Goal: Information Seeking & Learning: Learn about a topic

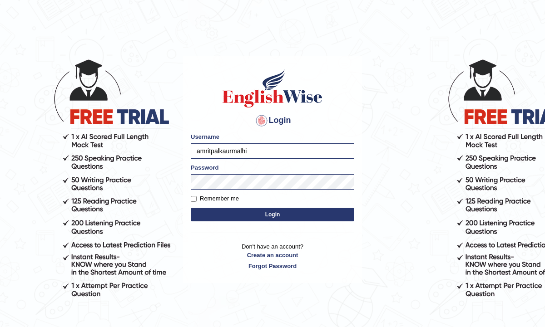
click at [212, 215] on button "Login" at bounding box center [272, 215] width 163 height 14
click at [198, 199] on label "Remember me" at bounding box center [215, 198] width 48 height 9
click at [197, 199] on input "Remember me" at bounding box center [194, 199] width 6 height 6
checkbox input "true"
click at [202, 204] on form "Please fix the following errors: Username amritpalkaurmalhi Password Remember m…" at bounding box center [272, 178] width 163 height 91
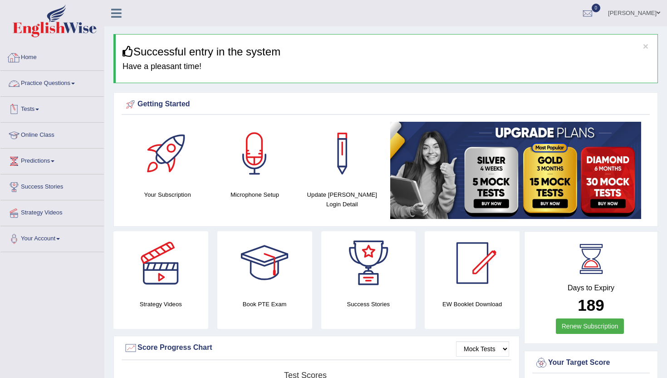
click at [54, 81] on link "Practice Questions" at bounding box center [52, 82] width 104 height 23
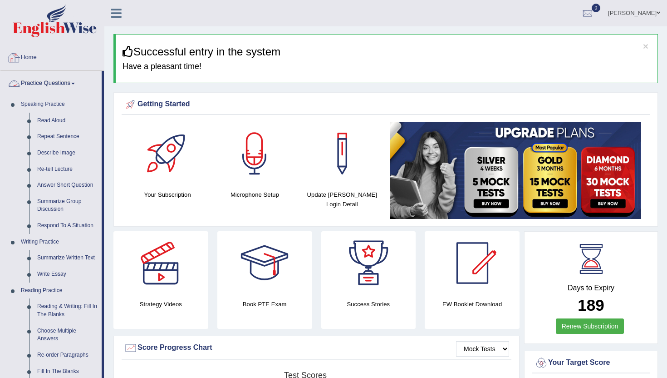
click at [31, 57] on link "Home" at bounding box center [52, 56] width 104 height 23
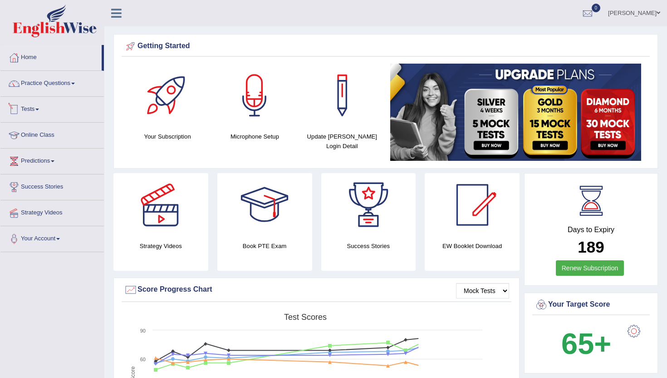
click at [34, 109] on link "Tests" at bounding box center [52, 108] width 104 height 23
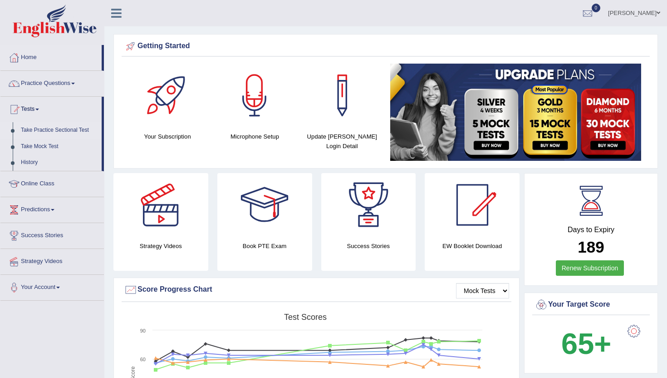
click at [49, 129] on link "Take Practice Sectional Test" at bounding box center [59, 130] width 85 height 16
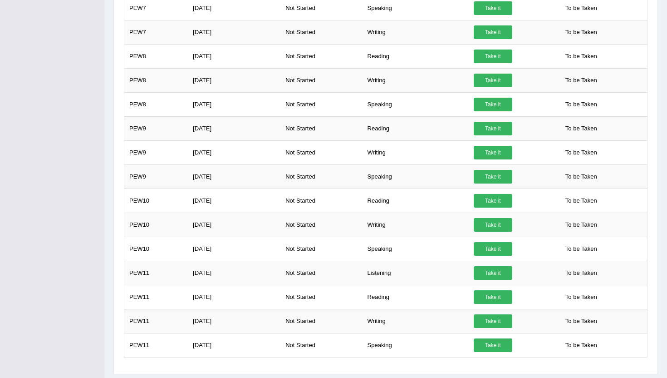
scroll to position [419, 0]
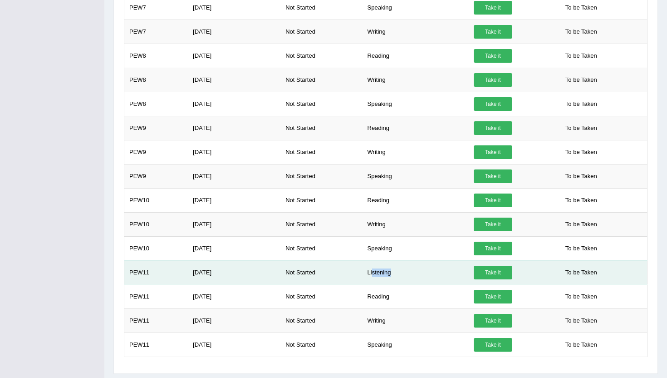
drag, startPoint x: 375, startPoint y: 272, endPoint x: 458, endPoint y: 279, distance: 83.3
click at [458, 278] on td "Listening" at bounding box center [416, 272] width 106 height 24
click at [499, 274] on link "Take it" at bounding box center [493, 273] width 39 height 14
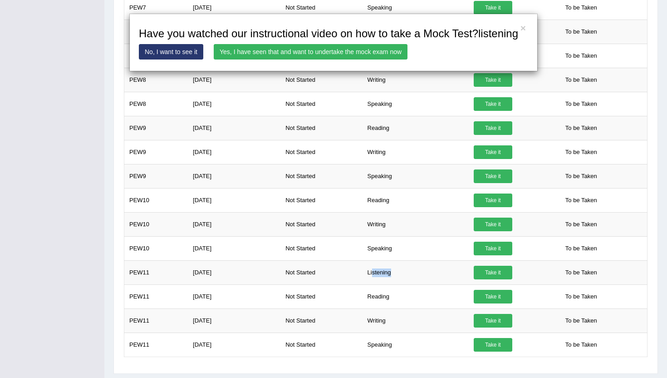
click at [259, 59] on link "Yes, I have seen that and want to undertake the mock exam now" at bounding box center [311, 51] width 194 height 15
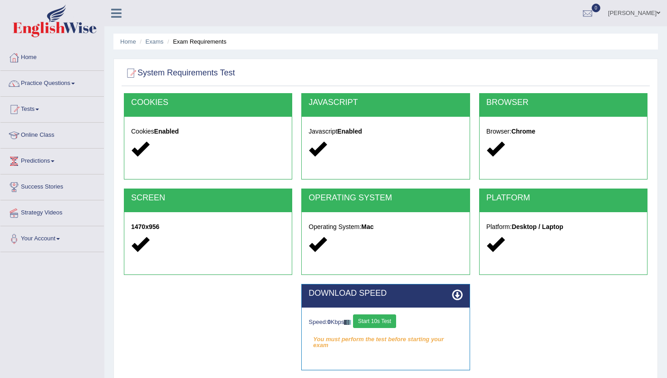
click at [382, 322] on button "Start 10s Test" at bounding box center [374, 321] width 43 height 14
click at [382, 321] on button "Start 10s Test" at bounding box center [387, 321] width 43 height 14
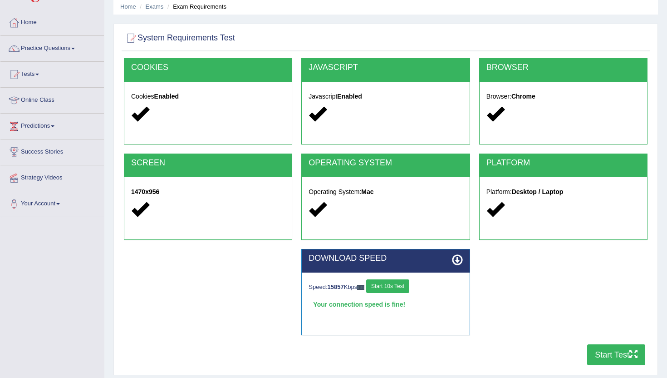
scroll to position [36, 0]
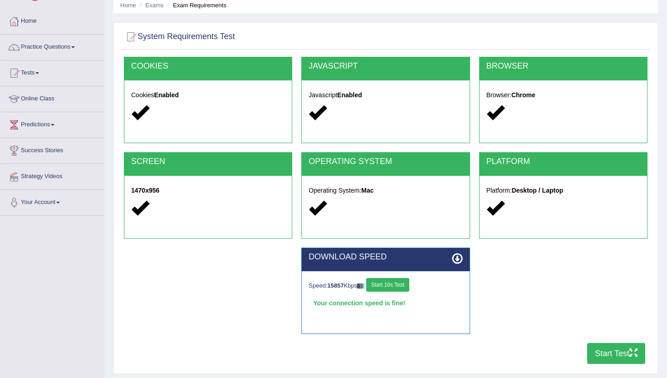
click at [609, 347] on button "Start Test" at bounding box center [617, 353] width 58 height 21
click at [35, 45] on link "Practice Questions" at bounding box center [52, 46] width 104 height 23
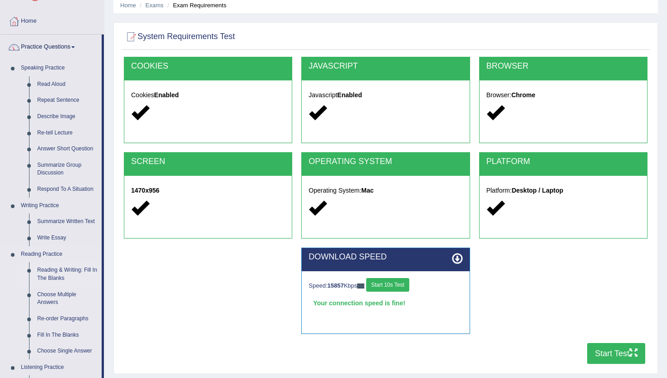
click at [65, 272] on link "Reading & Writing: Fill In The Blanks" at bounding box center [67, 274] width 69 height 24
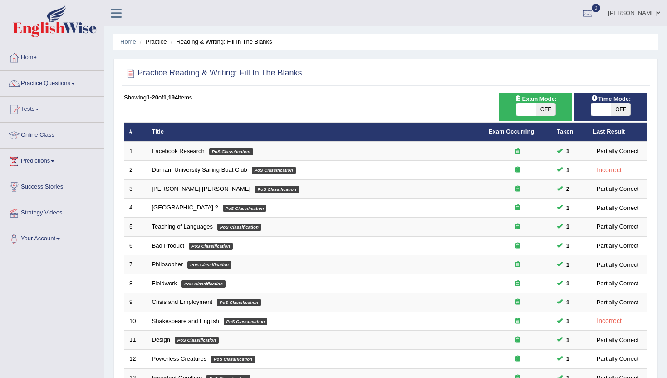
click at [532, 109] on span at bounding box center [527, 109] width 20 height 13
checkbox input "true"
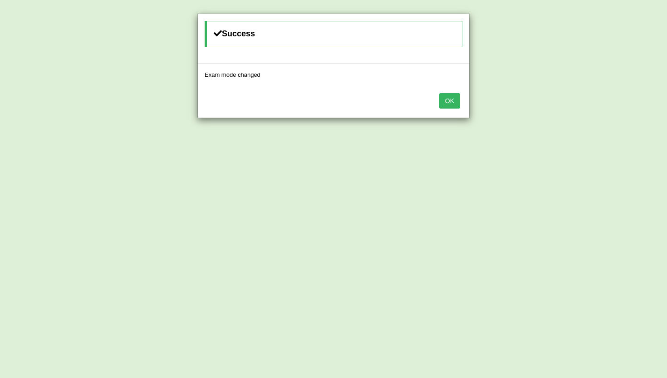
click at [449, 97] on button "OK" at bounding box center [449, 100] width 21 height 15
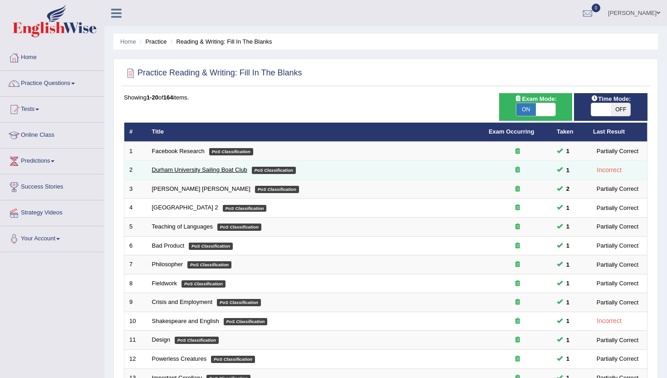
click at [191, 172] on link "Durham University Sailing Boat Club" at bounding box center [199, 169] width 95 height 7
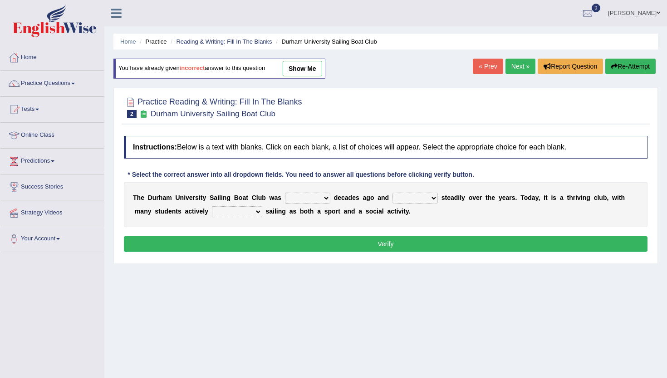
click at [321, 199] on select "found fund founded find" at bounding box center [307, 198] width 45 height 11
select select "found"
click at [285, 193] on select "found fund founded find" at bounding box center [307, 198] width 45 height 11
click at [317, 197] on select "found fund founded find" at bounding box center [307, 198] width 45 height 11
click at [406, 197] on select "grow growing has grown grown" at bounding box center [415, 198] width 45 height 11
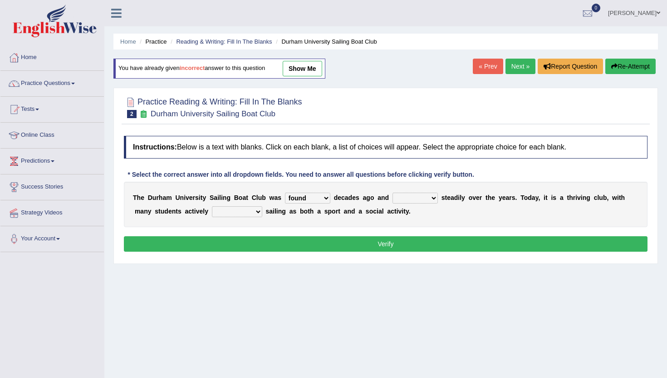
click at [314, 198] on select "found fund founded find" at bounding box center [307, 198] width 45 height 11
click at [406, 204] on div "T h e D u r h a m U n i v e r s i t y S a i l i n g B o a t C l u b w a s found…" at bounding box center [386, 204] width 524 height 45
click at [406, 202] on select "grow growing has grown grown" at bounding box center [415, 198] width 45 height 11
select select "has grown"
click at [393, 193] on select "grow growing has grown grown" at bounding box center [415, 198] width 45 height 11
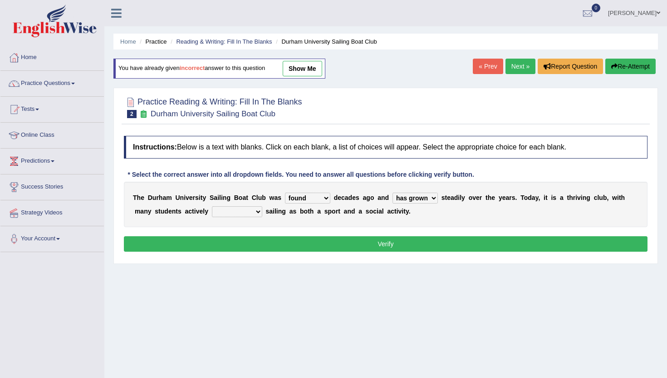
click at [414, 203] on select "grow growing has grown grown" at bounding box center [415, 198] width 45 height 11
click at [233, 216] on select "enjoy enjoyed are enjoying enjoying" at bounding box center [237, 211] width 50 height 11
select select "enjoying"
click at [212, 206] on select "enjoy enjoyed are enjoying enjoying" at bounding box center [237, 211] width 50 height 11
click at [244, 247] on button "Verify" at bounding box center [386, 243] width 524 height 15
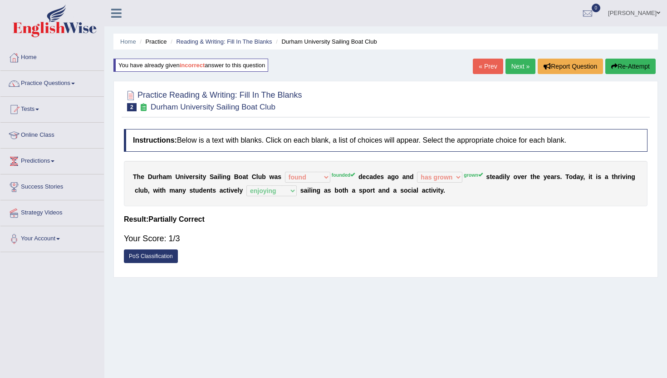
click at [250, 32] on div "Home Practice Reading & Writing: Fill In The Blanks Durham University Sailing B…" at bounding box center [385, 227] width 563 height 454
click at [249, 37] on li "Reading & Writing: Fill In The Blanks" at bounding box center [220, 41] width 104 height 9
click at [249, 41] on link "Reading & Writing: Fill In The Blanks" at bounding box center [224, 41] width 96 height 7
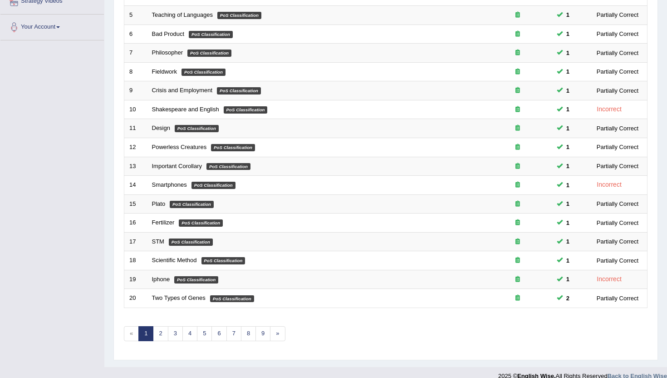
scroll to position [223, 0]
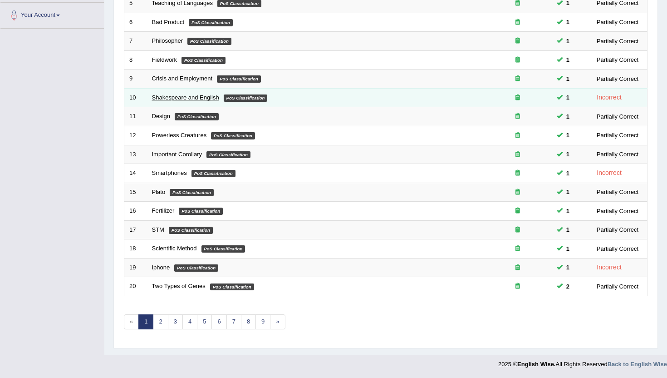
click at [160, 97] on link "Shakespeare and English" at bounding box center [185, 97] width 67 height 7
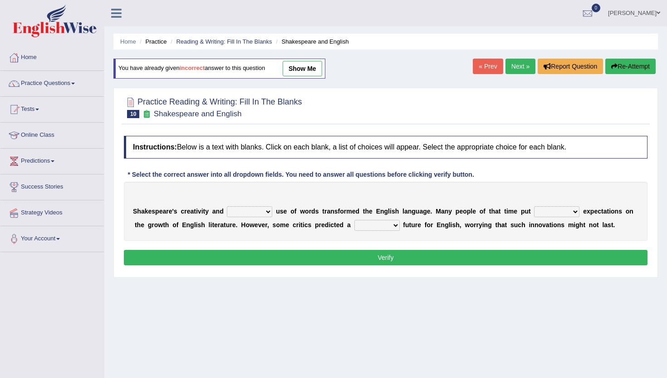
click at [245, 210] on select "idealized intensive fancied inventive" at bounding box center [249, 211] width 45 height 11
select select "intensive"
click at [227, 206] on select "idealized intensive fancied inventive" at bounding box center [249, 211] width 45 height 11
click at [553, 215] on select "wide much high more" at bounding box center [556, 211] width 45 height 11
click at [534, 206] on select "wide much high more" at bounding box center [556, 211] width 45 height 11
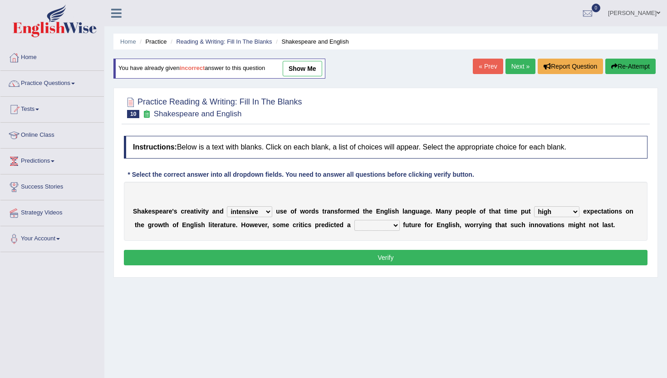
click at [554, 212] on select "wide much high more" at bounding box center [556, 211] width 45 height 11
click at [534, 206] on select "wide much high more" at bounding box center [556, 211] width 45 height 11
click at [557, 217] on select "wide much high more" at bounding box center [556, 211] width 45 height 11
select select "much"
click at [534, 206] on select "wide much high more" at bounding box center [556, 211] width 45 height 11
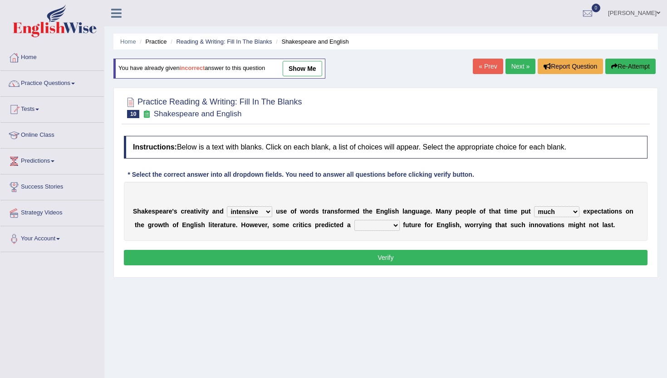
click at [389, 228] on select "monetary promising irresistible daunting" at bounding box center [377, 225] width 45 height 11
select select "irresistible"
click at [355, 220] on select "monetary promising irresistible daunting" at bounding box center [377, 225] width 45 height 11
click at [390, 260] on button "Verify" at bounding box center [386, 257] width 524 height 15
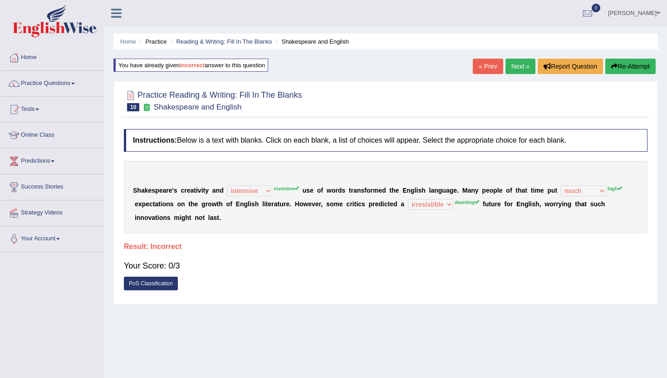
click at [515, 69] on link "Next »" at bounding box center [521, 66] width 30 height 15
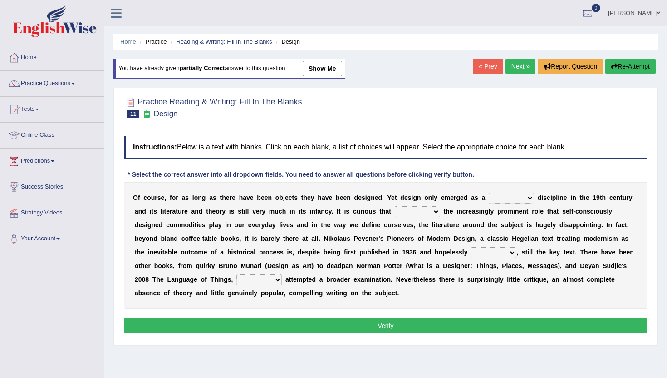
click at [503, 197] on select "bilateral ubiquitous foremost dedicated" at bounding box center [511, 198] width 45 height 11
select select "foremost"
click at [489, 193] on select "bilateral ubiquitous foremost dedicated" at bounding box center [511, 198] width 45 height 11
click at [511, 199] on select "bilateral ubiquitous foremost dedicated" at bounding box center [511, 198] width 45 height 11
click at [424, 214] on select "since despite within through" at bounding box center [417, 211] width 45 height 11
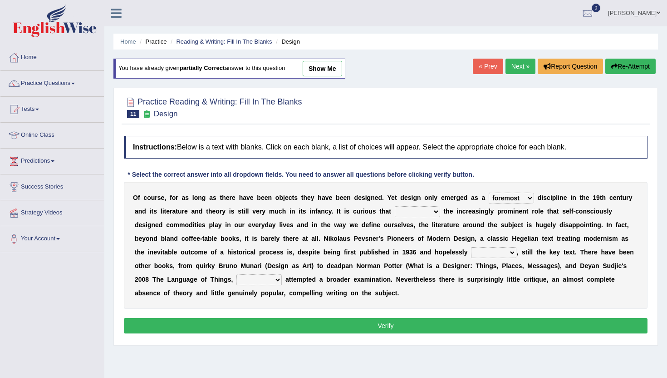
select select "since"
click at [395, 206] on select "since despite within through" at bounding box center [417, 211] width 45 height 11
click at [494, 252] on select "dates dating date dated" at bounding box center [493, 252] width 45 height 11
select select "dated"
click at [471, 247] on select "dates dating date dated" at bounding box center [493, 252] width 45 height 11
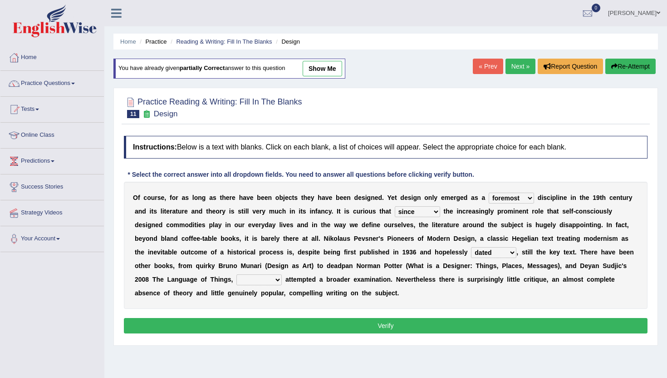
click at [263, 279] on select "which then however as" at bounding box center [259, 279] width 45 height 11
select select "which"
click at [237, 274] on select "which then however as" at bounding box center [259, 279] width 45 height 11
click at [267, 326] on button "Verify" at bounding box center [386, 325] width 524 height 15
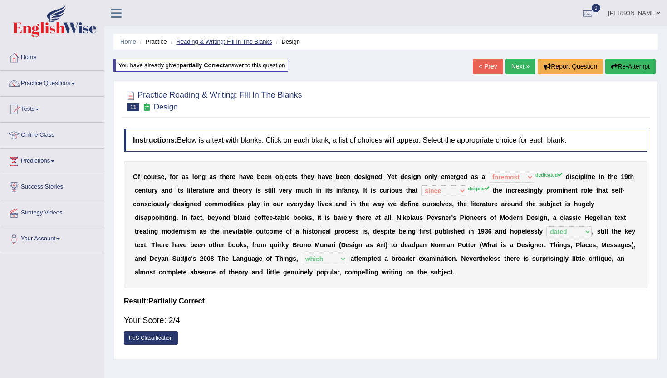
click at [227, 38] on link "Reading & Writing: Fill In The Blanks" at bounding box center [224, 41] width 96 height 7
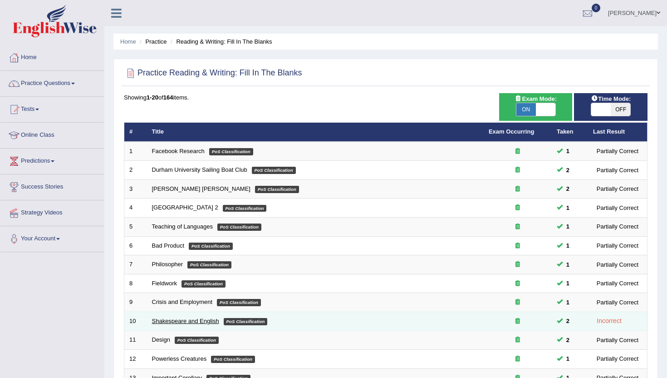
click at [205, 322] on link "Shakespeare and English" at bounding box center [185, 320] width 67 height 7
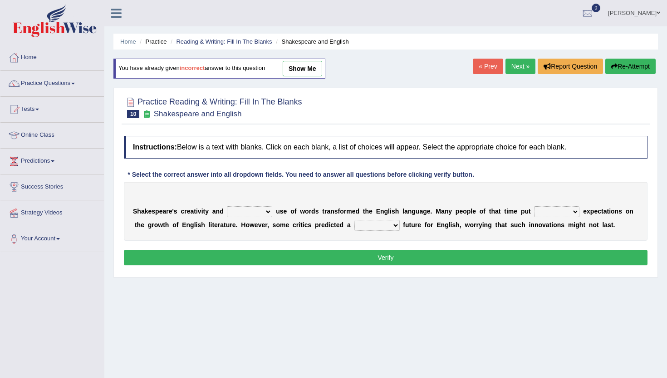
click at [247, 210] on select "idealized intensive fancied inventive" at bounding box center [249, 211] width 45 height 11
select select "inventive"
click at [227, 206] on select "idealized intensive fancied inventive" at bounding box center [249, 211] width 45 height 11
click at [544, 211] on select "wide much high more" at bounding box center [556, 211] width 45 height 11
select select "high"
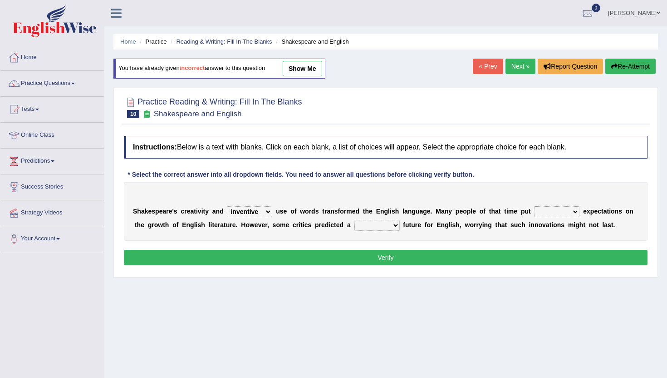
click at [534, 206] on select "wide much high more" at bounding box center [556, 211] width 45 height 11
click at [380, 224] on select "monetary promising irresistible daunting" at bounding box center [377, 225] width 45 height 11
select select "daunting"
click at [355, 220] on select "monetary promising irresistible daunting" at bounding box center [377, 225] width 45 height 11
click at [382, 258] on button "Verify" at bounding box center [386, 257] width 524 height 15
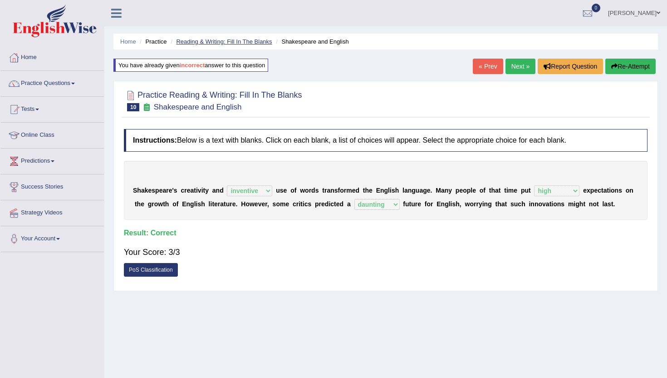
click at [233, 44] on link "Reading & Writing: Fill In The Blanks" at bounding box center [224, 41] width 96 height 7
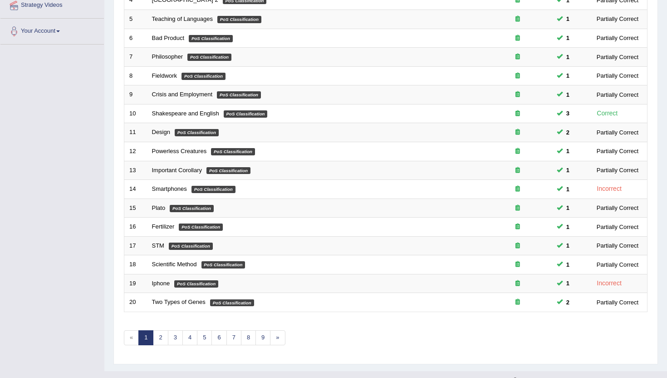
scroll to position [223, 0]
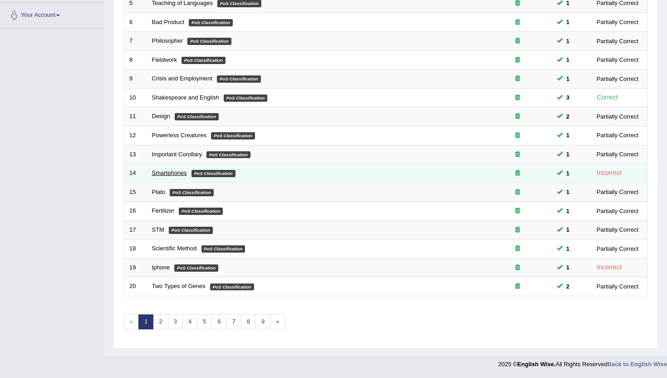
click at [184, 174] on link "Smartphones" at bounding box center [169, 172] width 35 height 7
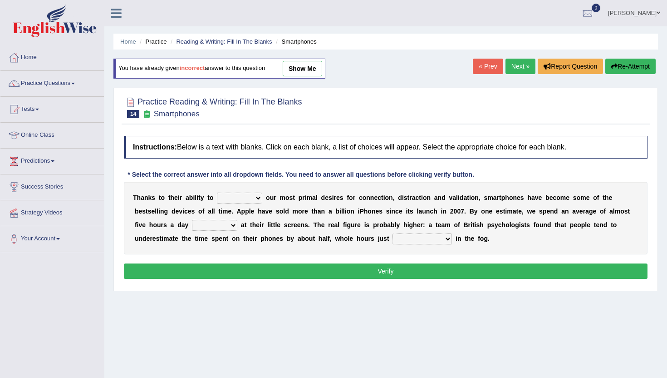
click at [253, 201] on select "hijack describe sharpen conserve" at bounding box center [239, 198] width 45 height 11
select select "describe"
click at [217, 193] on select "hijack describe sharpen conserve" at bounding box center [239, 198] width 45 height 11
click at [235, 197] on select "hijack describe sharpen conserve" at bounding box center [239, 198] width 45 height 11
click at [220, 224] on select "watching waggling snoring staring" at bounding box center [214, 225] width 45 height 11
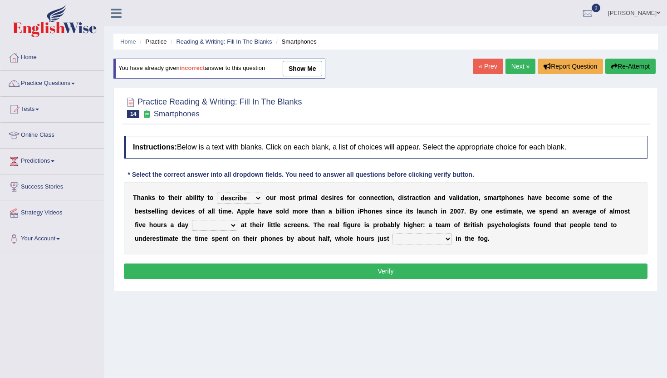
select select "watching"
click at [192, 220] on select "watching waggling snoring staring" at bounding box center [214, 225] width 45 height 11
click at [405, 241] on select "has evaporated evaporating evaporate evaporates" at bounding box center [422, 238] width 59 height 11
click at [421, 239] on select "has evaporated evaporating evaporate evaporates" at bounding box center [422, 238] width 59 height 11
select select "evaporating"
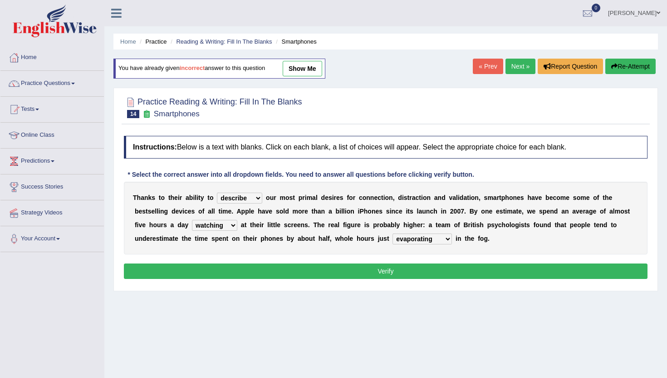
click at [393, 233] on select "has evaporated evaporating evaporate evaporates" at bounding box center [422, 238] width 59 height 11
click at [423, 271] on button "Verify" at bounding box center [386, 270] width 524 height 15
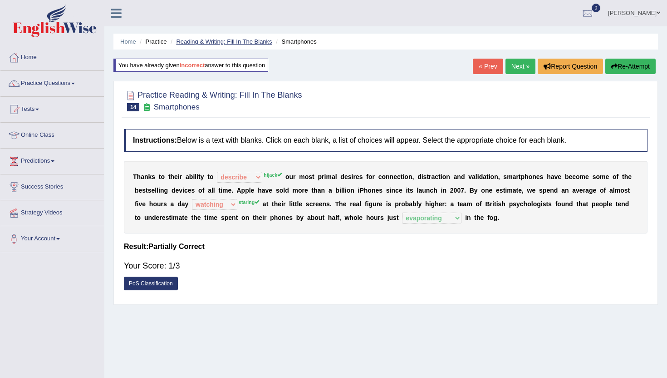
click at [248, 40] on link "Reading & Writing: Fill In The Blanks" at bounding box center [224, 41] width 96 height 7
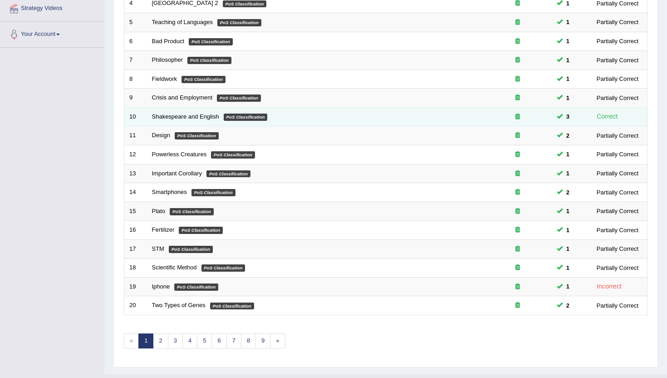
scroll to position [223, 0]
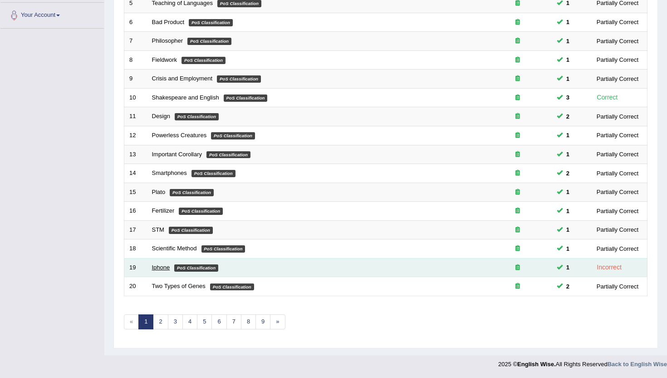
click at [163, 270] on link "Iphone" at bounding box center [161, 267] width 18 height 7
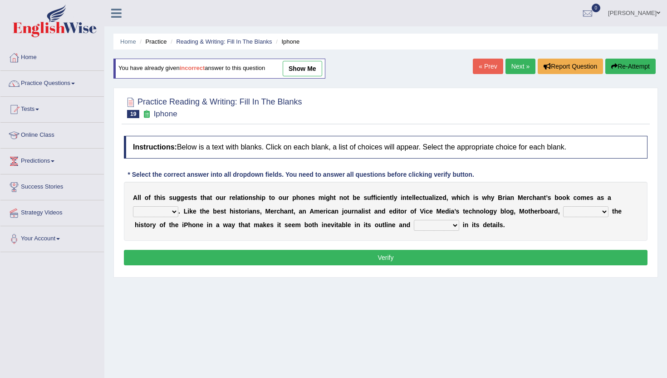
click at [164, 209] on select "privilege relief demotion flash" at bounding box center [155, 211] width 45 height 11
click at [168, 216] on select "privilege relief demotion flash" at bounding box center [155, 211] width 45 height 11
select select "demotion"
click at [133, 206] on select "privilege relief demotion flash" at bounding box center [155, 211] width 45 height 11
click at [148, 214] on select "privilege relief demotion flash" at bounding box center [155, 211] width 45 height 11
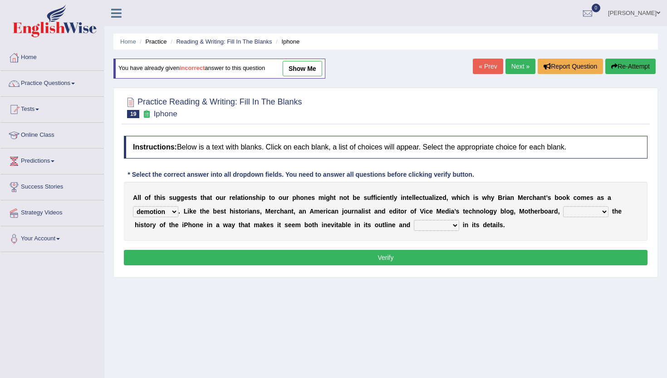
click at [590, 212] on select "enriches unpacks detours contorts" at bounding box center [585, 211] width 45 height 11
select select "unpacks"
click at [564, 206] on select "enriches unpacks detours contorts" at bounding box center [585, 211] width 45 height 11
click at [436, 222] on select "surprises surprised surprising surprise" at bounding box center [436, 225] width 45 height 11
select select "surprised"
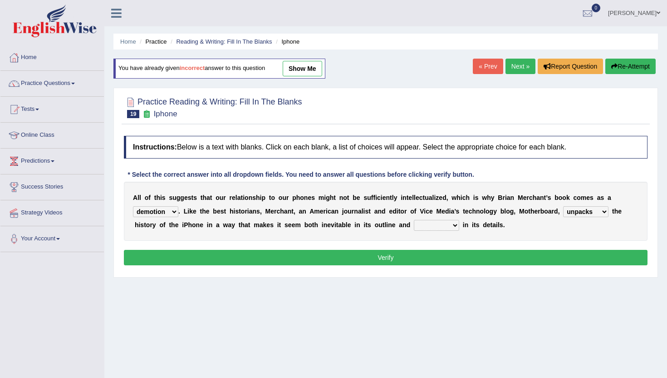
click at [414, 220] on select "surprises surprised surprising surprise" at bounding box center [436, 225] width 45 height 11
click at [434, 259] on button "Verify" at bounding box center [386, 257] width 524 height 15
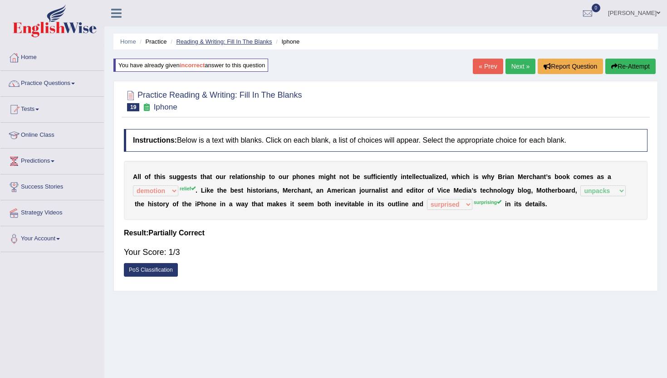
click at [183, 39] on link "Reading & Writing: Fill In The Blanks" at bounding box center [224, 41] width 96 height 7
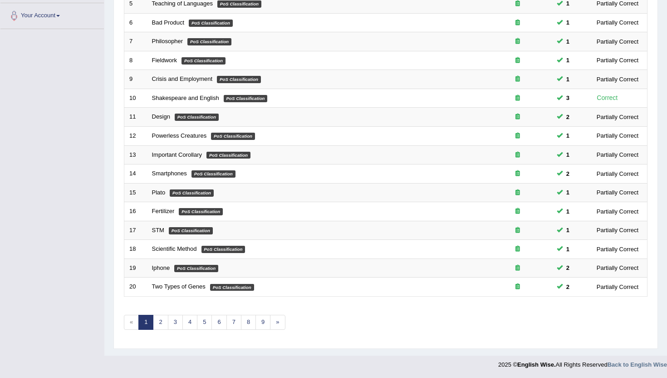
scroll to position [223, 0]
click at [261, 325] on link "9" at bounding box center [263, 321] width 15 height 15
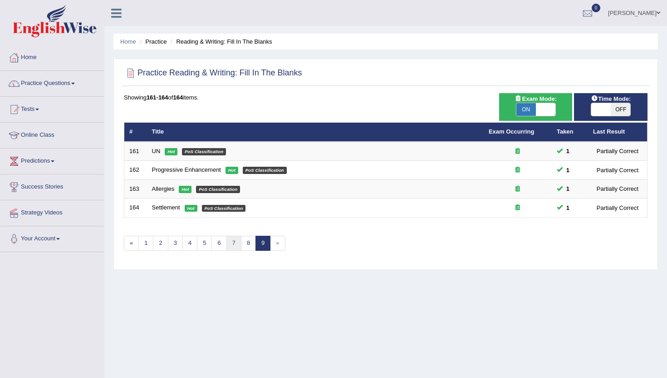
click at [230, 243] on link "7" at bounding box center [234, 243] width 15 height 15
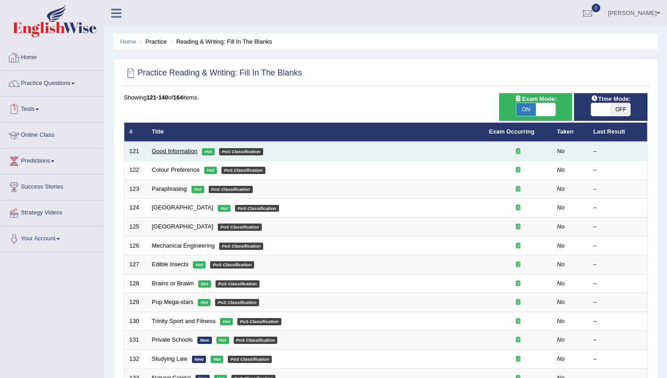
click at [168, 153] on link "Good Information" at bounding box center [174, 151] width 45 height 7
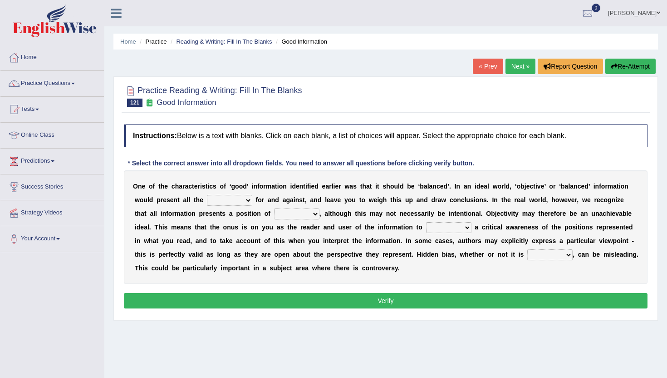
click at [225, 202] on select "assurance evidence greatness present" at bounding box center [229, 200] width 45 height 11
select select "evidence"
click at [207, 195] on select "assurance evidence greatness present" at bounding box center [229, 200] width 45 height 11
click at [305, 212] on select "ensigns gross interest exact" at bounding box center [296, 213] width 45 height 11
select select "interest"
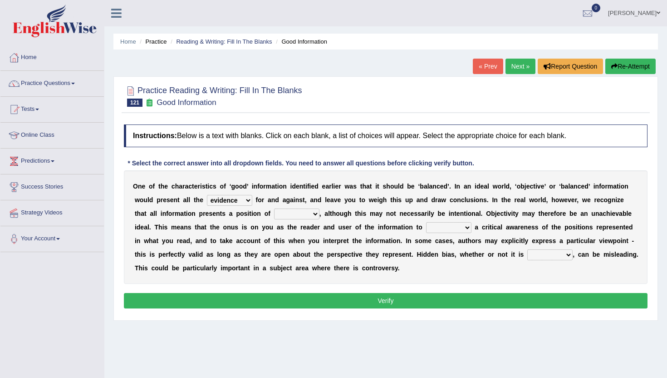
click at [274, 208] on select "ensigns gross interest exact" at bounding box center [296, 213] width 45 height 11
click at [442, 230] on select "regret rebel develop intact" at bounding box center [448, 227] width 45 height 11
select select "develop"
click at [426, 222] on select "regret rebel develop intact" at bounding box center [448, 227] width 45 height 11
click at [551, 254] on select "deliberate narrate sustain aggregate" at bounding box center [550, 254] width 45 height 11
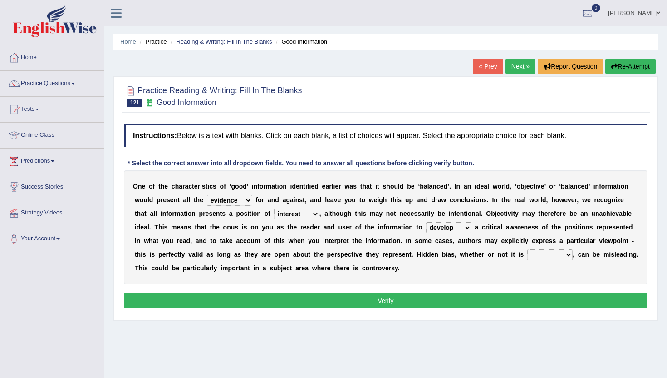
select select "aggregate"
click at [528, 249] on select "deliberate narrate sustain aggregate" at bounding box center [550, 254] width 45 height 11
drag, startPoint x: 552, startPoint y: 254, endPoint x: 556, endPoint y: 301, distance: 47.0
click at [556, 301] on button "Verify" at bounding box center [386, 300] width 524 height 15
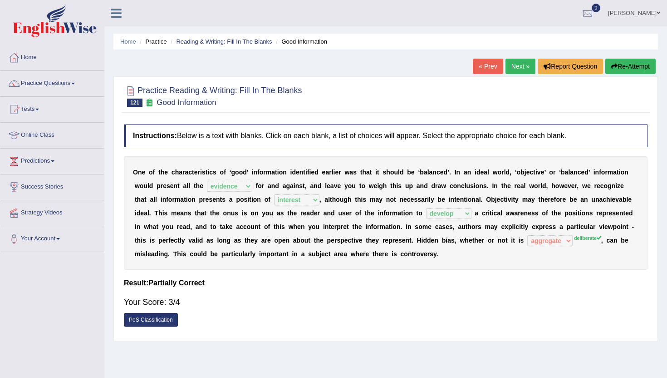
click at [518, 71] on link "Next »" at bounding box center [521, 66] width 30 height 15
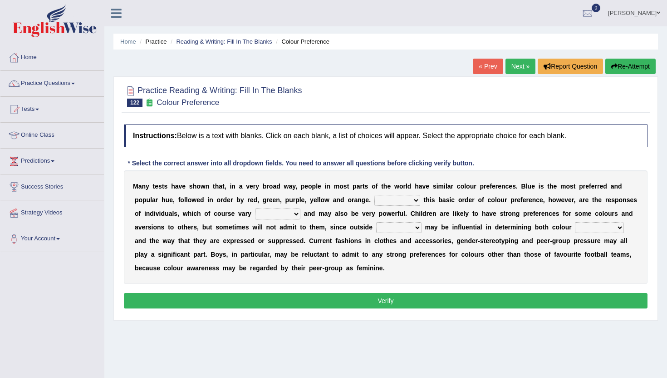
click at [402, 200] on select "Overlying Overlaying Overly Overall" at bounding box center [398, 200] width 46 height 11
select select "Overall"
click at [375, 195] on select "Overlying Overlaying Overly Overall" at bounding box center [398, 200] width 46 height 11
click at [269, 211] on select "grossly openly broadly widely" at bounding box center [277, 213] width 45 height 11
select select "broadly"
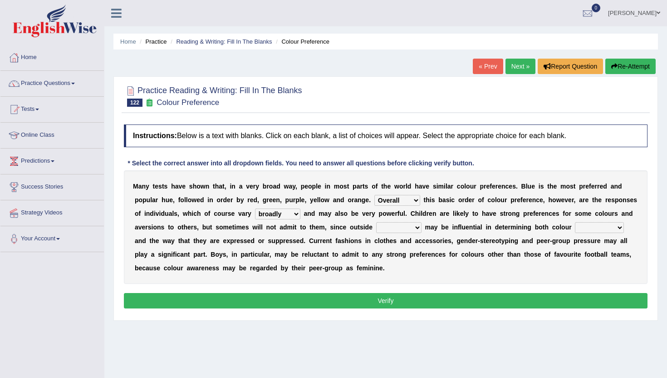
click at [255, 208] on select "grossly openly broadly widely" at bounding box center [277, 213] width 45 height 11
click at [269, 217] on select "grossly openly broadly widely" at bounding box center [277, 213] width 45 height 11
click at [285, 219] on select "grossly openly broadly widely" at bounding box center [277, 213] width 45 height 11
click at [392, 227] on select "facts collected gross factors" at bounding box center [398, 227] width 45 height 11
select select "factors"
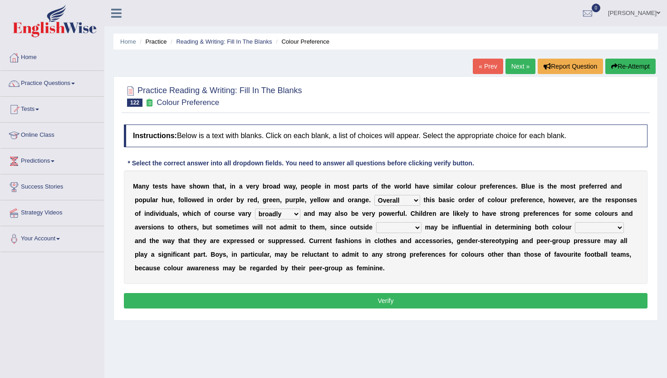
click at [376, 222] on select "facts collected gross factors" at bounding box center [398, 227] width 45 height 11
click at [587, 226] on select "lacking preferences prestige prolonged" at bounding box center [599, 227] width 49 height 11
select select "preferences"
click at [575, 222] on select "lacking preferences prestige prolonged" at bounding box center [599, 227] width 49 height 11
click at [515, 294] on button "Verify" at bounding box center [386, 300] width 524 height 15
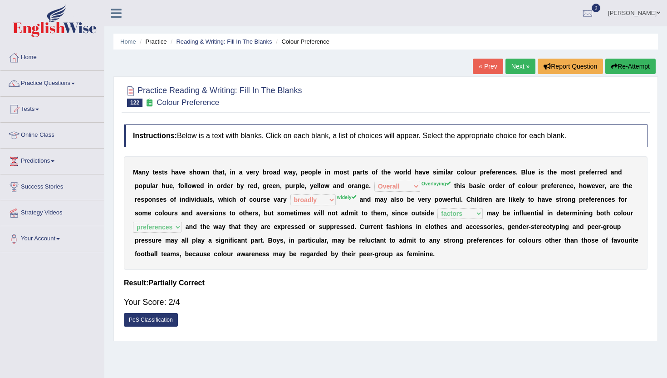
scroll to position [4, 0]
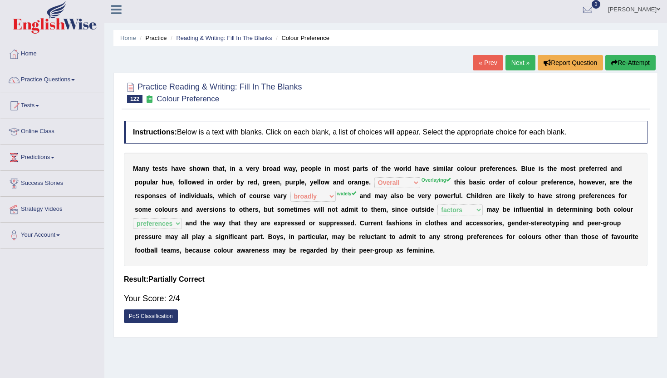
click at [515, 59] on link "Next »" at bounding box center [521, 62] width 30 height 15
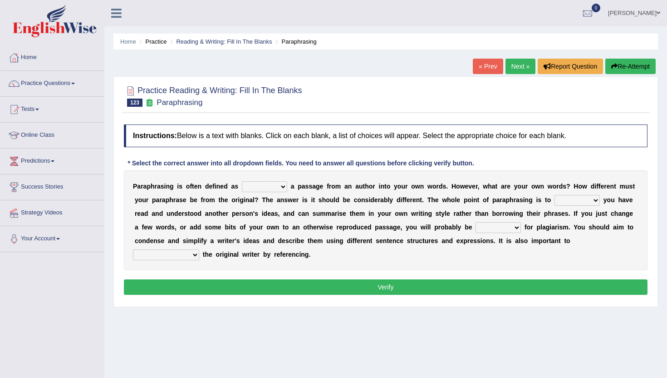
click at [275, 182] on select "placed putting planked pleaded" at bounding box center [264, 186] width 45 height 11
select select "placed"
click at [242, 181] on select "placed putting planked pleaded" at bounding box center [264, 186] width 45 height 11
click at [267, 185] on select "placed putting planked pleaded" at bounding box center [264, 186] width 45 height 11
click at [594, 202] on select "snow stole show slow" at bounding box center [577, 200] width 45 height 11
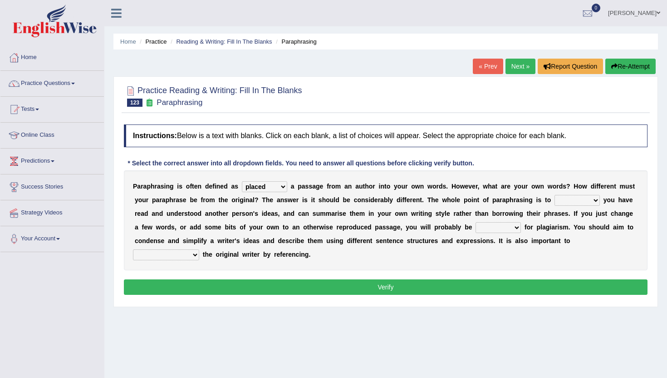
select select "show"
click at [555, 195] on select "snow stole show slow" at bounding box center [577, 200] width 45 height 11
click at [283, 184] on select "placed putting planked pleaded" at bounding box center [264, 186] width 45 height 11
click at [498, 230] on select "penalised priced advised lighted" at bounding box center [498, 227] width 45 height 11
select select "advised"
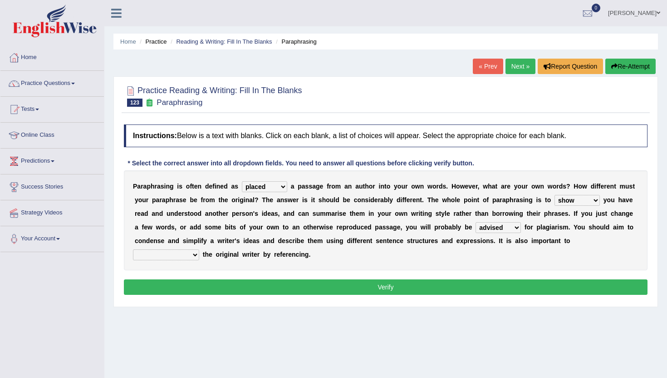
click at [476, 222] on select "penalised priced advised lighted" at bounding box center [498, 227] width 45 height 11
click at [199, 249] on select "rated credit nill still" at bounding box center [166, 254] width 66 height 11
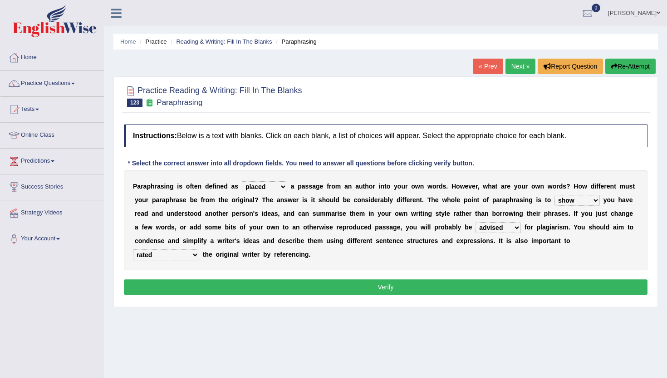
click at [199, 249] on select "rated credit nill still" at bounding box center [166, 254] width 66 height 11
select select "rated"
click at [199, 249] on select "rated credit nill still" at bounding box center [166, 254] width 66 height 11
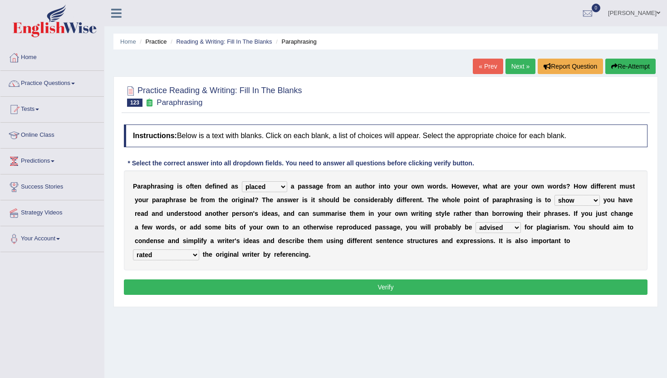
click at [555, 287] on button "Verify" at bounding box center [386, 286] width 524 height 15
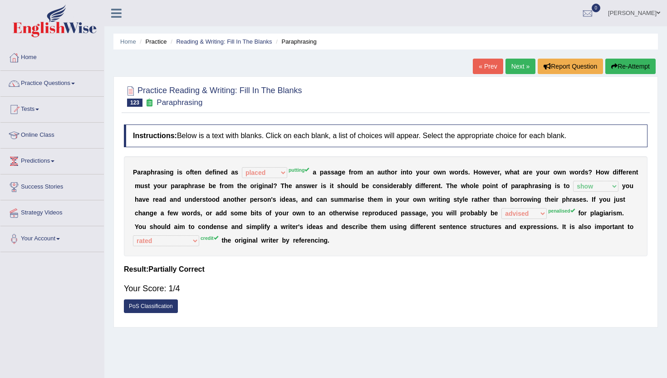
click at [519, 67] on link "Next »" at bounding box center [521, 66] width 30 height 15
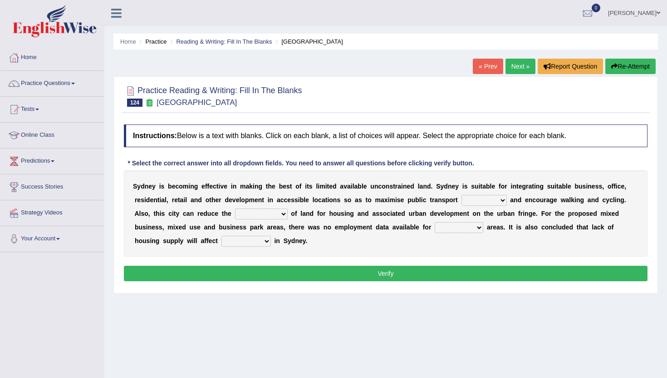
click at [476, 199] on select "patriot patronage patterned ensigns" at bounding box center [484, 200] width 45 height 11
click at [462, 195] on select "patriot patronage patterned ensigns" at bounding box center [484, 200] width 45 height 11
click at [481, 194] on div "S y d n e y i s b e c o m i n g e f f e c t i v e i n m a k i n g t h e b e s t…" at bounding box center [386, 213] width 524 height 86
click at [481, 198] on select "patriot patronage patterned ensigns" at bounding box center [484, 200] width 45 height 11
select select "patronage"
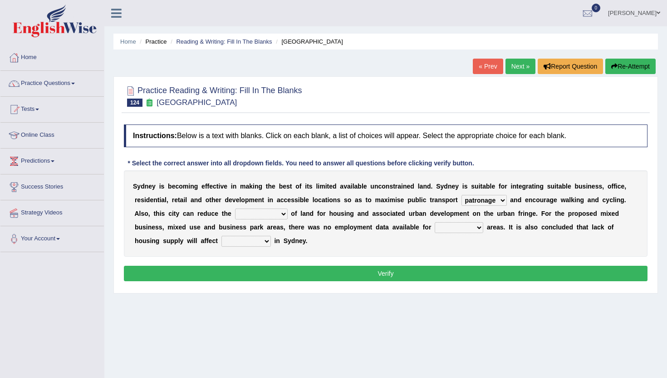
click at [462, 195] on select "patriot patronage patterned ensigns" at bounding box center [484, 200] width 45 height 11
click at [262, 212] on select "consume consumate consumption constant" at bounding box center [261, 213] width 53 height 11
select select "consumption"
click at [235, 208] on select "consume consumate consumption constant" at bounding box center [261, 213] width 53 height 11
click at [269, 215] on select "consume consumate consumption constant" at bounding box center [261, 213] width 53 height 11
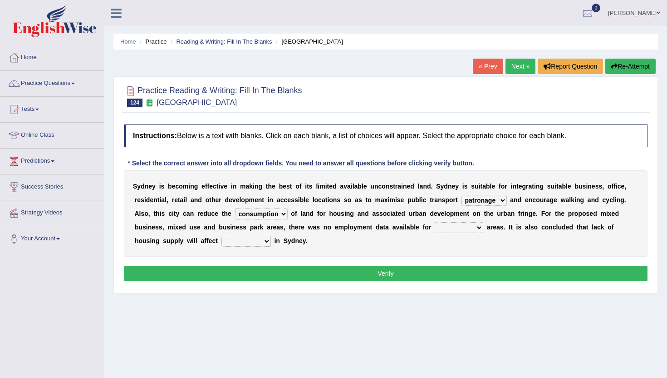
click at [262, 218] on select "consume consumate consumption constant" at bounding box center [261, 213] width 53 height 11
click at [444, 227] on select "conclude collide compress comparable" at bounding box center [459, 227] width 49 height 11
select select "collide"
click at [435, 222] on select "conclude collide compress comparable" at bounding box center [459, 227] width 49 height 11
click at [460, 228] on select "conclude collide compress comparable" at bounding box center [459, 227] width 49 height 11
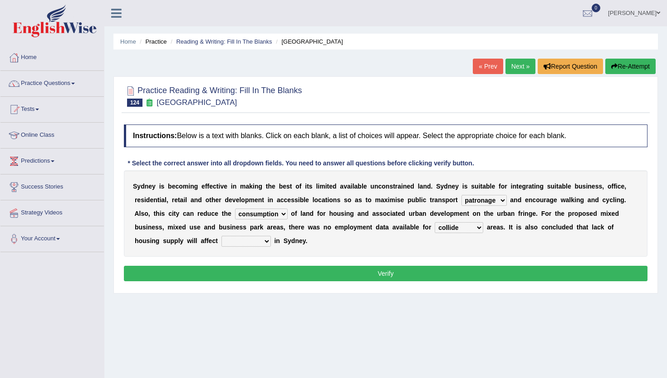
click at [234, 243] on select "affirm assure affordability weather" at bounding box center [246, 241] width 49 height 11
select select "weather"
click at [222, 236] on select "affirm assure affordability weather" at bounding box center [246, 241] width 49 height 11
click at [238, 271] on button "Verify" at bounding box center [386, 273] width 524 height 15
